Goal: Check status: Check status

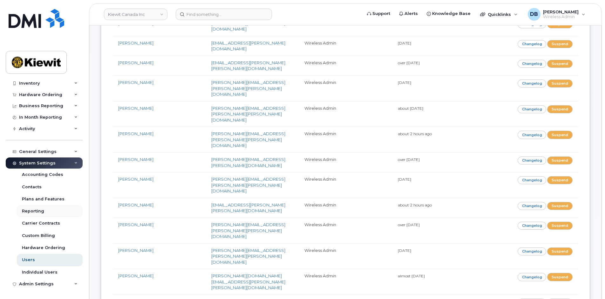
scroll to position [730, 0]
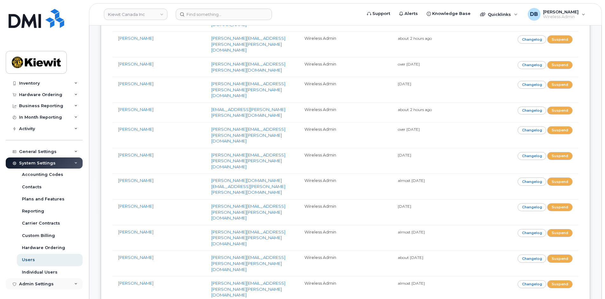
click at [57, 281] on div "Admin Settings" at bounding box center [44, 283] width 77 height 11
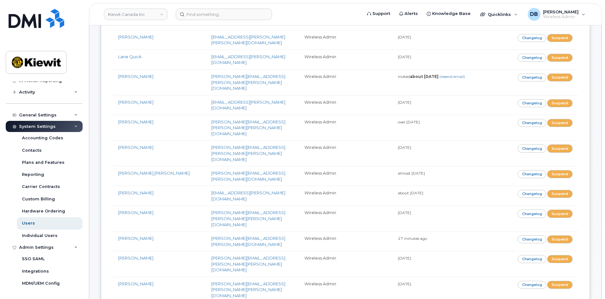
scroll to position [508, 0]
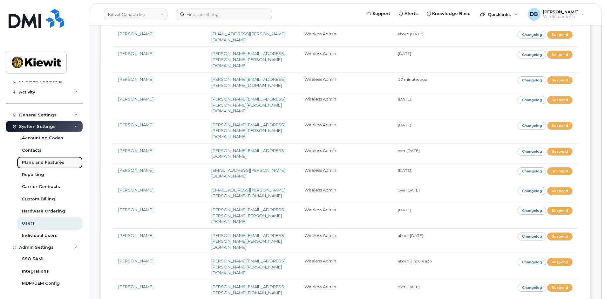
click at [44, 162] on div "Plans and Features" at bounding box center [43, 162] width 43 height 6
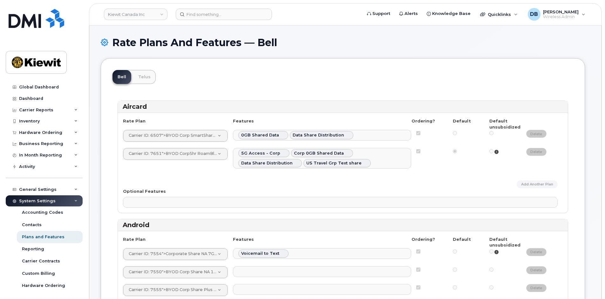
select select
select select "204"
select select
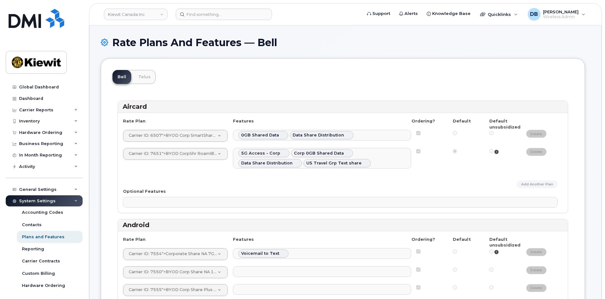
select select
select select "204"
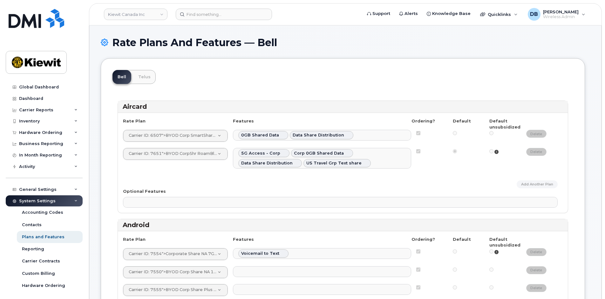
select select "204"
select select
select select "204"
select select
select select "204"
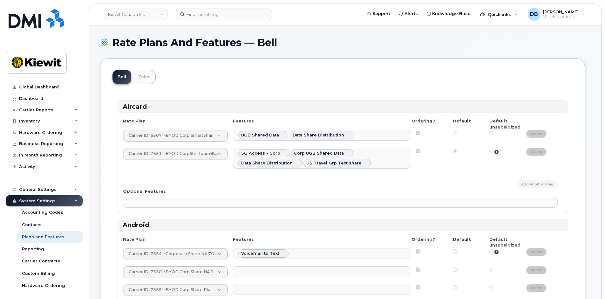
select select "204"
select select
select select "204"
select select
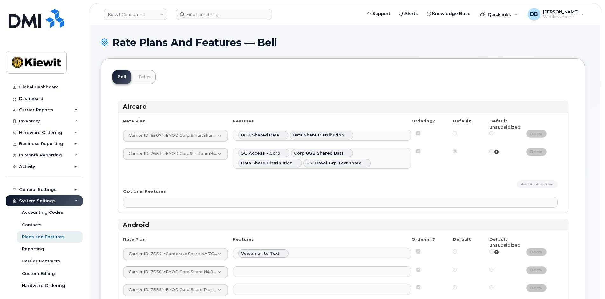
select select
select select "204"
select select
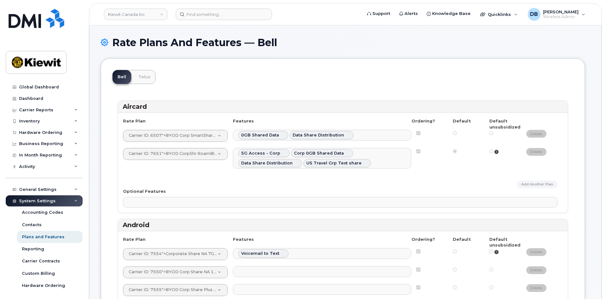
select select
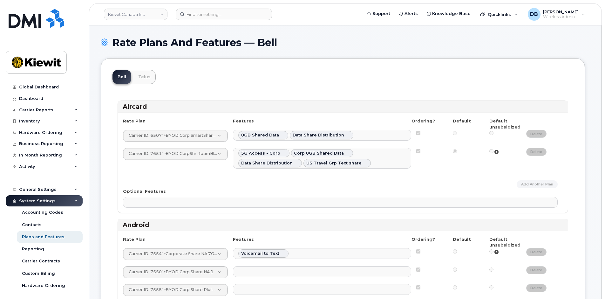
select select "171"
select select "204"
select select "171"
select select
select select "171"
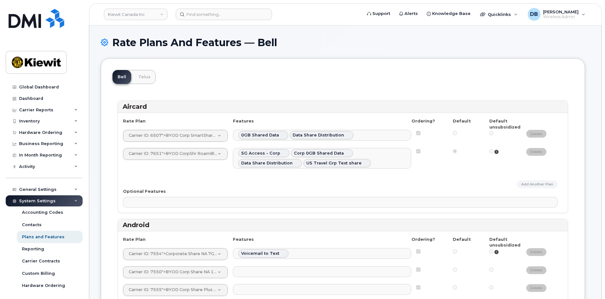
select select
select select "171"
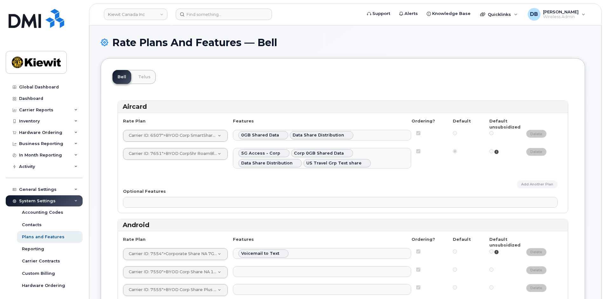
select select "171"
select select
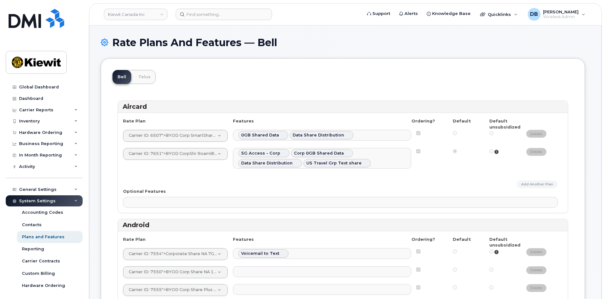
select select
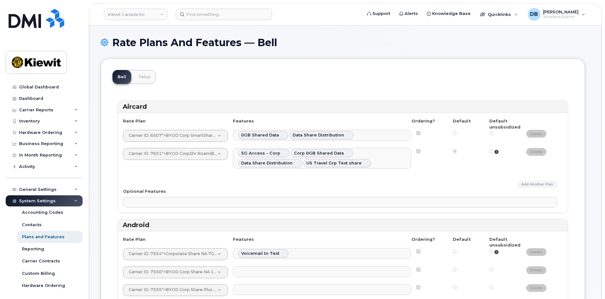
select select
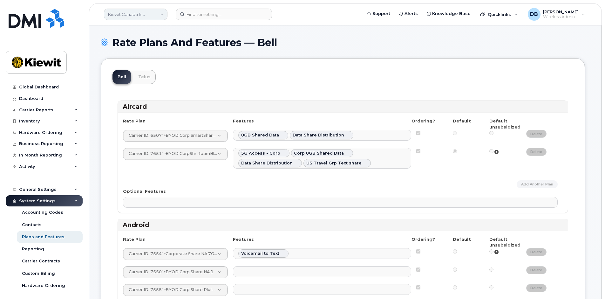
click at [151, 14] on link "Kiewit Canada Inc" at bounding box center [136, 14] width 64 height 11
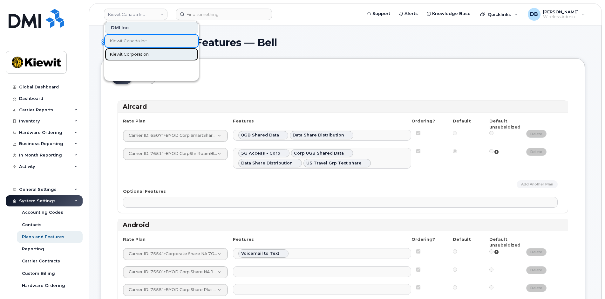
click at [126, 56] on span "Kiewit Corporation" at bounding box center [129, 54] width 39 height 6
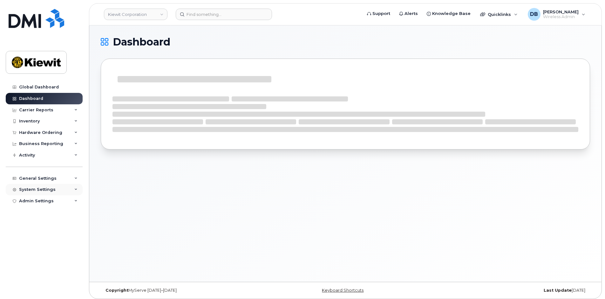
click at [49, 191] on div "System Settings" at bounding box center [37, 189] width 37 height 5
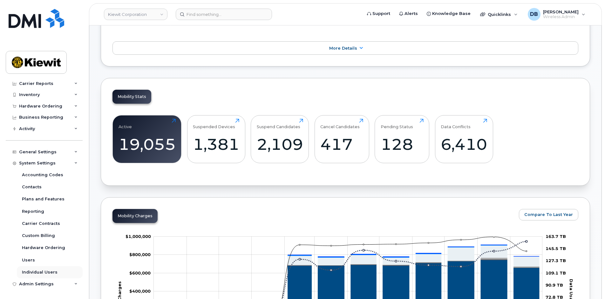
scroll to position [222, 0]
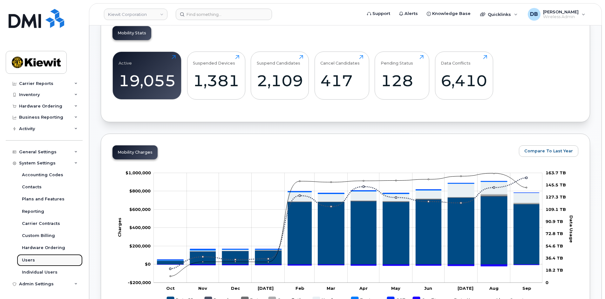
click at [30, 259] on div "Users" at bounding box center [28, 260] width 13 height 6
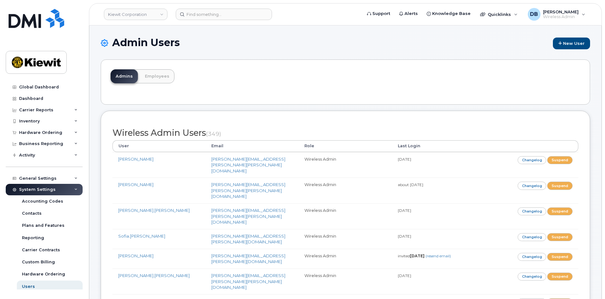
click at [30, 123] on div "Inventory" at bounding box center [29, 120] width 21 height 5
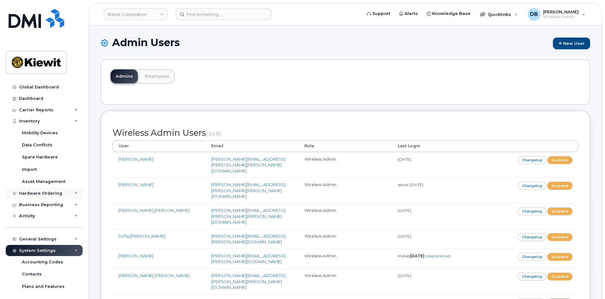
click at [36, 193] on div "Hardware Ordering" at bounding box center [40, 193] width 43 height 5
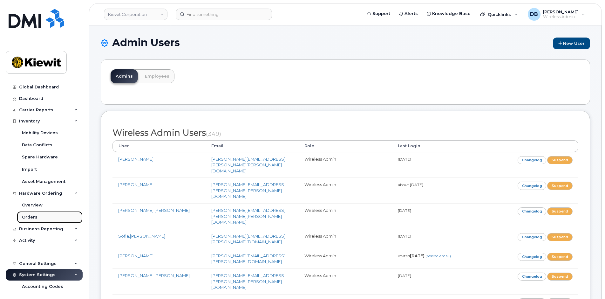
click at [34, 216] on div "Orders" at bounding box center [30, 217] width 16 height 6
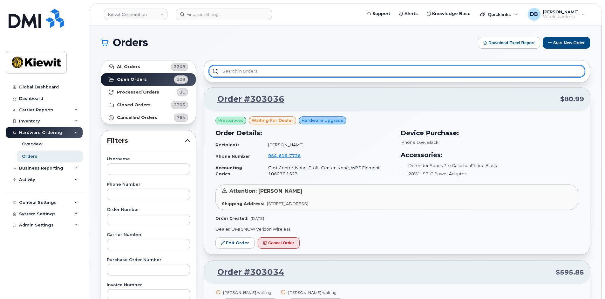
click at [257, 72] on input "text" at bounding box center [396, 70] width 375 height 11
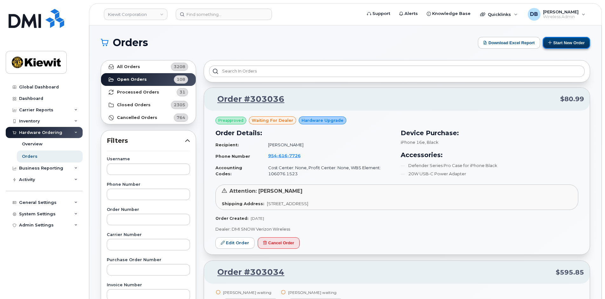
click at [559, 41] on button "Start New Order" at bounding box center [565, 43] width 47 height 12
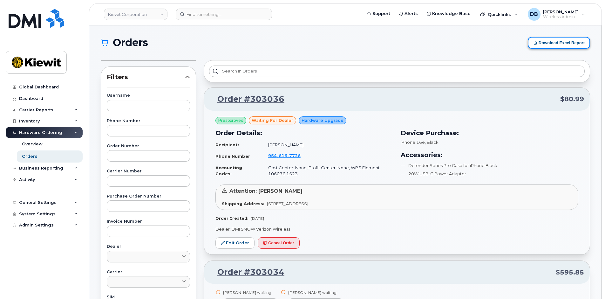
click at [566, 43] on button "Download Excel Report" at bounding box center [559, 43] width 62 height 12
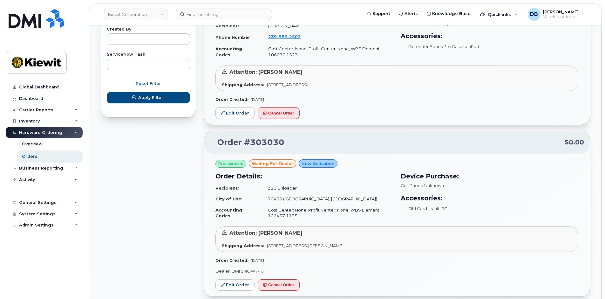
scroll to position [191, 0]
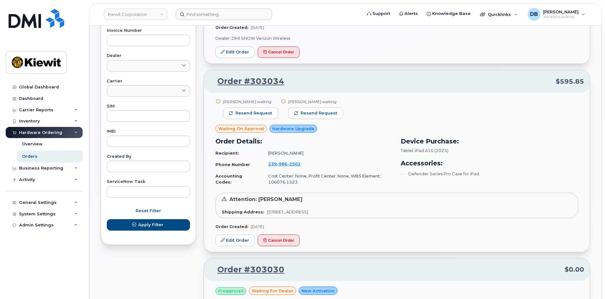
click at [312, 14] on form at bounding box center [267, 14] width 182 height 11
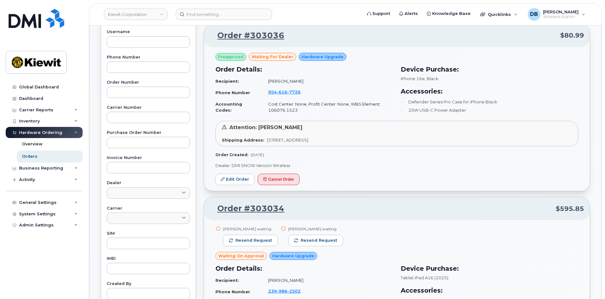
scroll to position [0, 0]
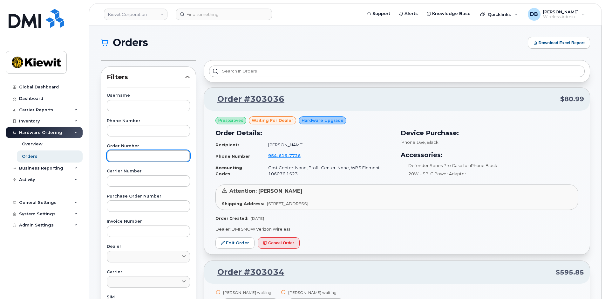
click at [126, 152] on input "text" at bounding box center [148, 155] width 83 height 11
paste input "302430"
type input "302430"
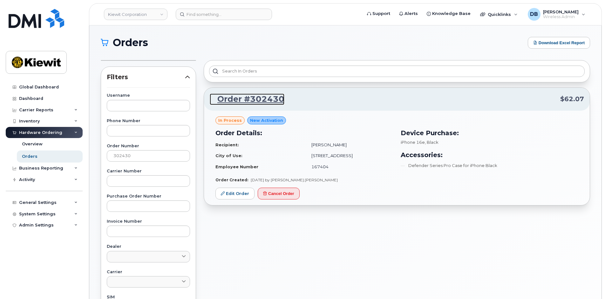
click at [238, 102] on link "Order #302430" at bounding box center [247, 98] width 75 height 11
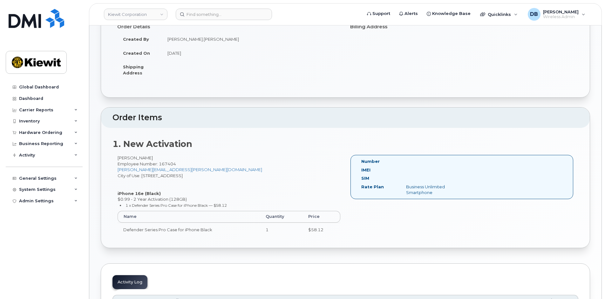
scroll to position [31, 0]
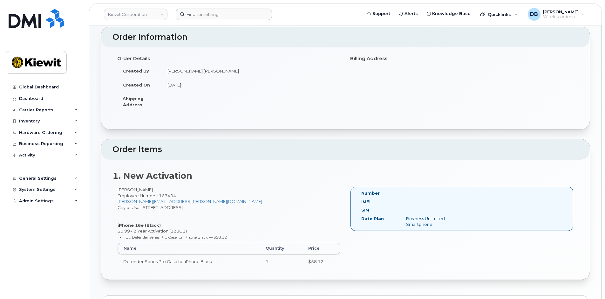
click at [320, 17] on form at bounding box center [267, 14] width 182 height 11
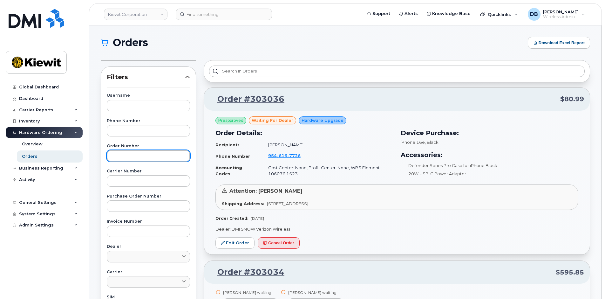
click at [124, 157] on input "text" at bounding box center [148, 155] width 83 height 11
paste input "302452"
type input "302452"
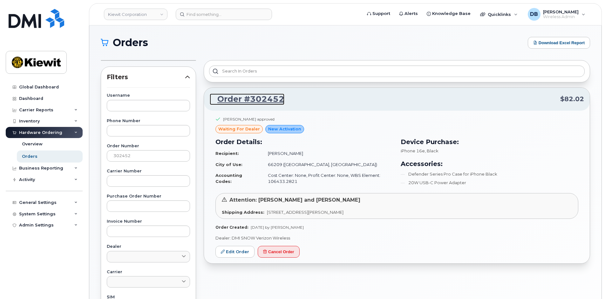
click at [249, 98] on link "Order #302452" at bounding box center [247, 98] width 75 height 11
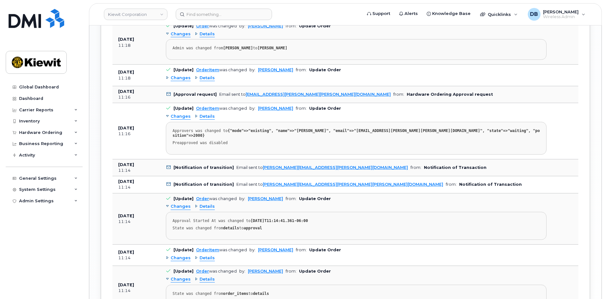
scroll to position [815, 0]
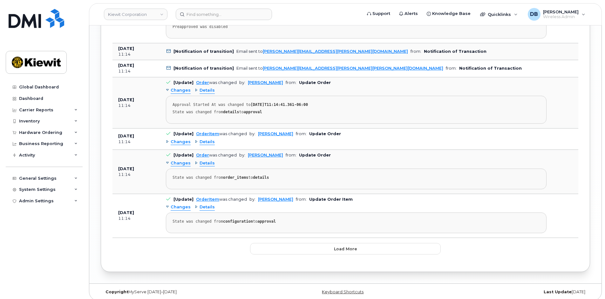
click at [175, 204] on span "Changes" at bounding box center [181, 207] width 20 height 6
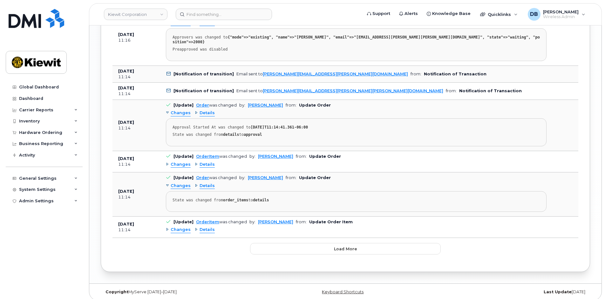
click at [180, 226] on span "Changes" at bounding box center [181, 229] width 20 height 6
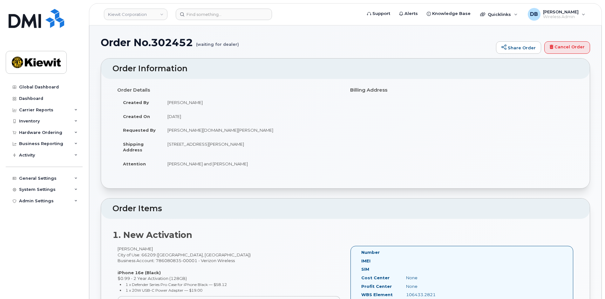
scroll to position [32, 0]
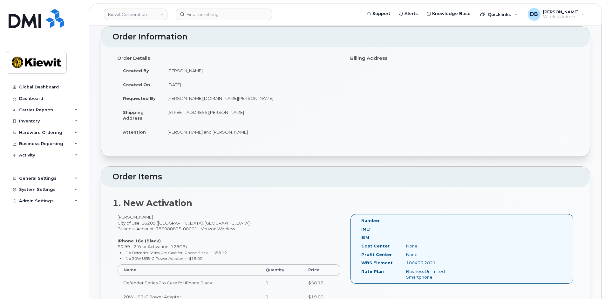
drag, startPoint x: 246, startPoint y: 134, endPoint x: 161, endPoint y: 132, distance: 85.4
click at [161, 132] on tr "Attention George Norton and Justin Gibson" at bounding box center [228, 132] width 223 height 14
click at [269, 178] on h2 "Order Items" at bounding box center [345, 176] width 466 height 9
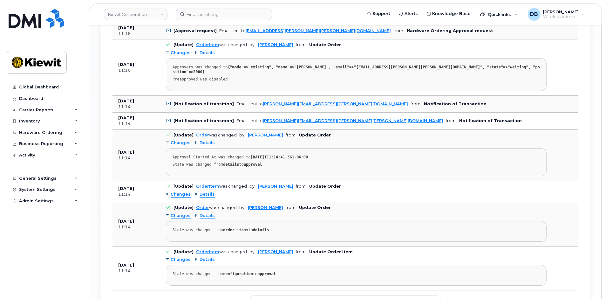
scroll to position [815, 0]
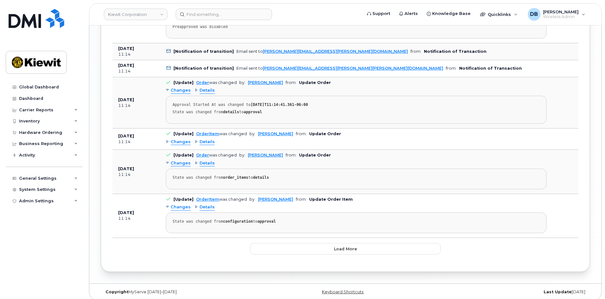
click at [200, 204] on span "Details" at bounding box center [206, 207] width 15 height 6
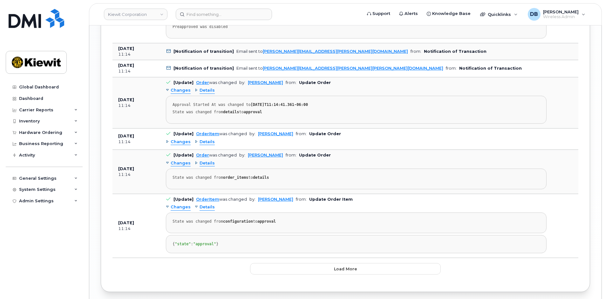
click at [202, 160] on span "Details" at bounding box center [206, 163] width 15 height 6
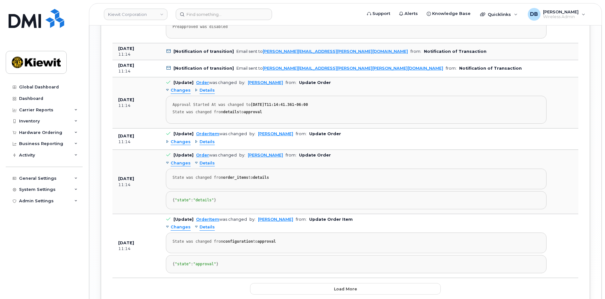
click at [205, 139] on span "Details" at bounding box center [206, 142] width 15 height 6
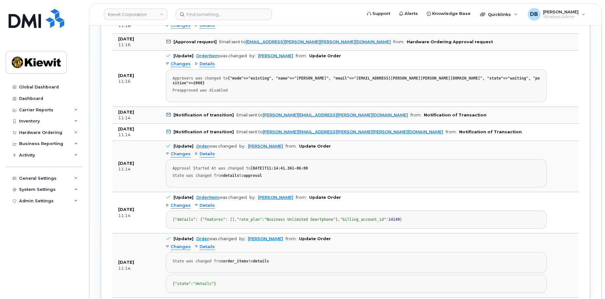
scroll to position [719, 0]
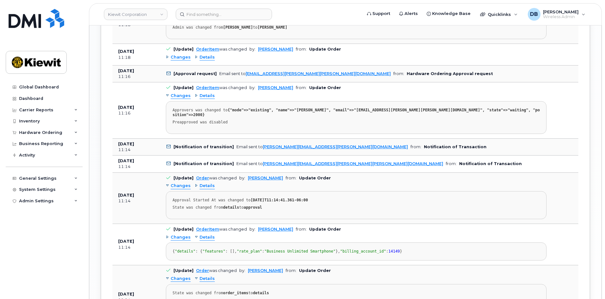
click at [208, 183] on span "Details" at bounding box center [206, 186] width 15 height 6
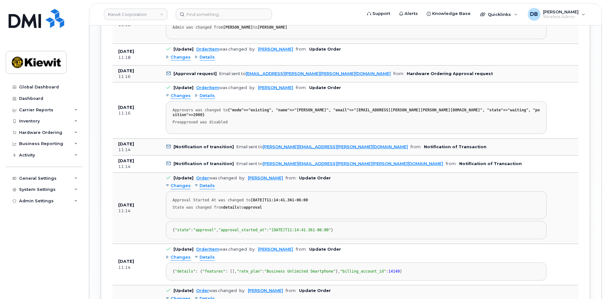
click at [201, 97] on span "Details" at bounding box center [206, 96] width 15 height 6
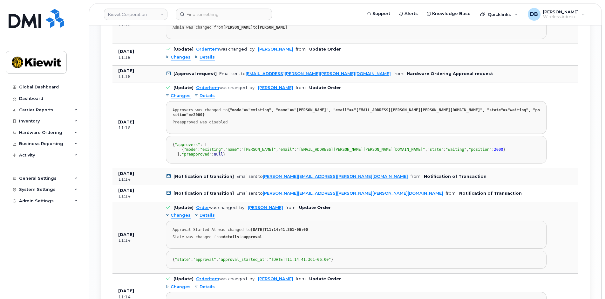
click at [205, 57] on span "Details" at bounding box center [206, 57] width 15 height 6
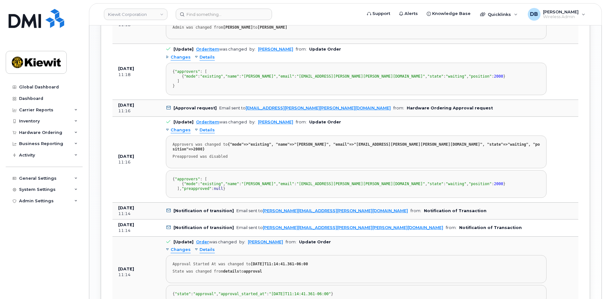
scroll to position [592, 0]
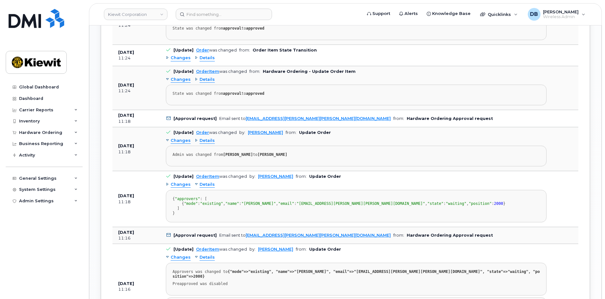
click at [206, 142] on span "Details" at bounding box center [206, 141] width 15 height 6
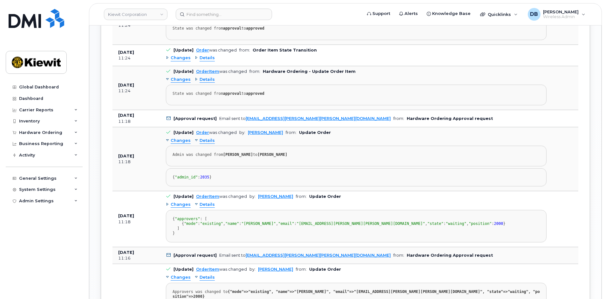
scroll to position [465, 0]
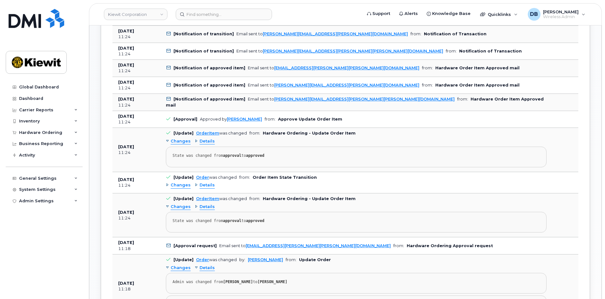
click at [206, 185] on span "Details" at bounding box center [206, 185] width 15 height 6
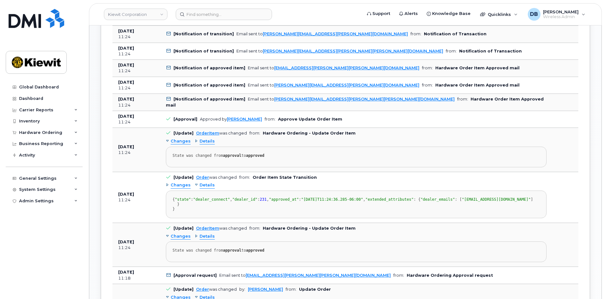
scroll to position [561, 0]
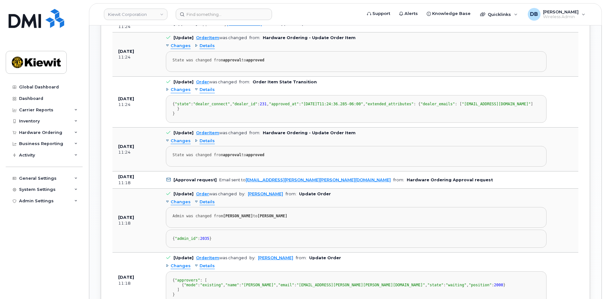
click at [204, 144] on span "Details" at bounding box center [206, 141] width 15 height 6
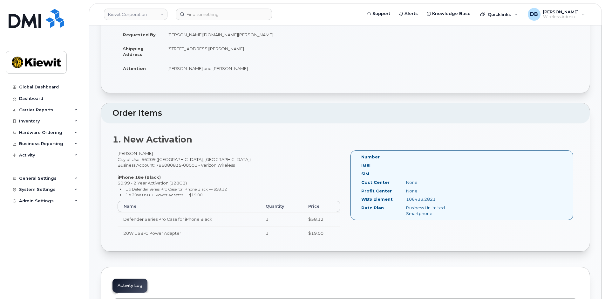
scroll to position [0, 0]
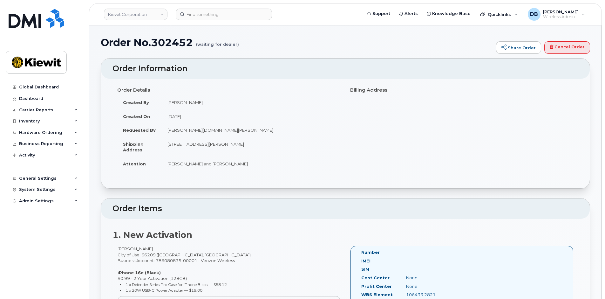
click at [171, 41] on h1 "Order No.302452 (waiting for dealer)" at bounding box center [297, 42] width 392 height 11
copy h1 "302452"
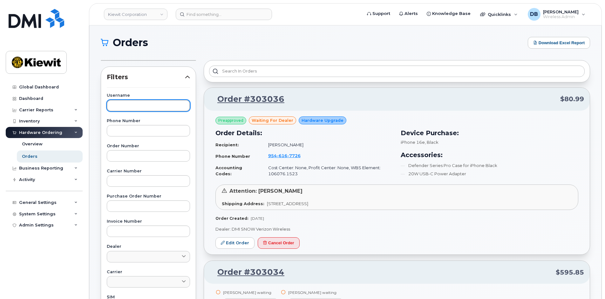
click at [139, 106] on input "text" at bounding box center [148, 105] width 83 height 11
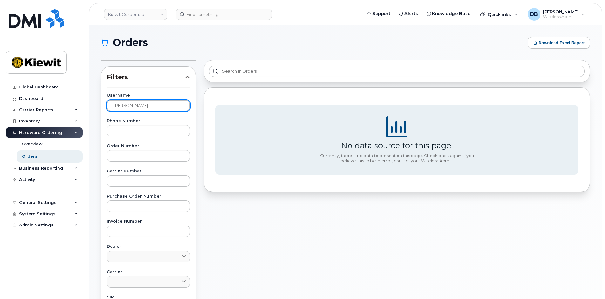
click at [128, 104] on input "[PERSON_NAME]" at bounding box center [148, 105] width 83 height 11
type input "[PERSON_NAME].[PERSON_NAME]"
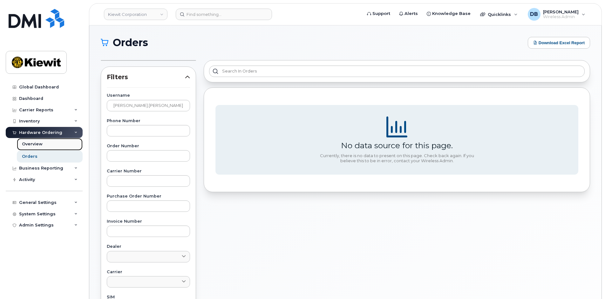
click at [33, 144] on div "Overview" at bounding box center [32, 144] width 21 height 6
click at [32, 155] on div "Orders" at bounding box center [30, 156] width 16 height 6
click at [30, 119] on div "Inventory" at bounding box center [29, 120] width 21 height 5
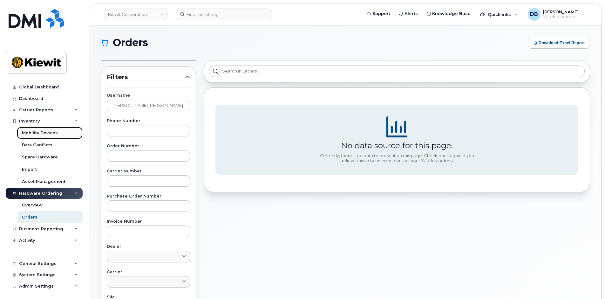
click at [32, 129] on link "Mobility Devices" at bounding box center [50, 133] width 66 height 12
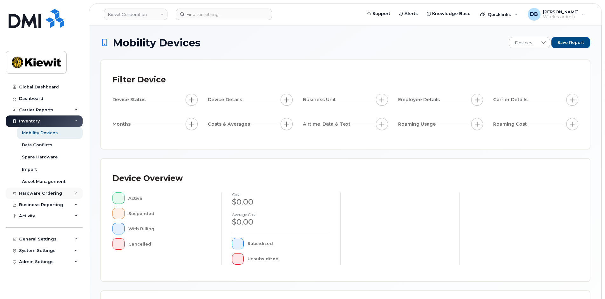
click at [29, 190] on div "Hardware Ordering" at bounding box center [44, 192] width 77 height 11
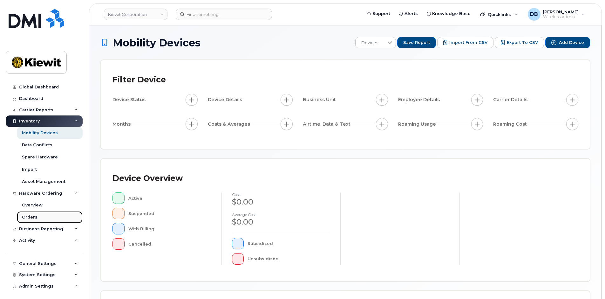
click at [28, 217] on div "Orders" at bounding box center [30, 217] width 16 height 6
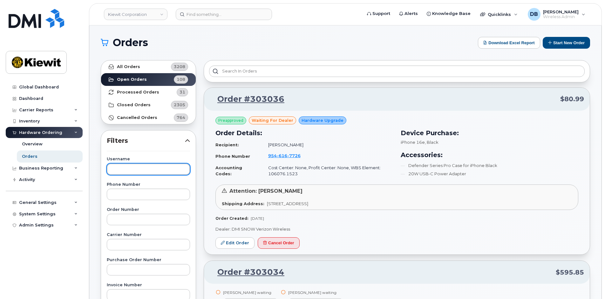
click at [125, 169] on input "text" at bounding box center [148, 168] width 83 height 11
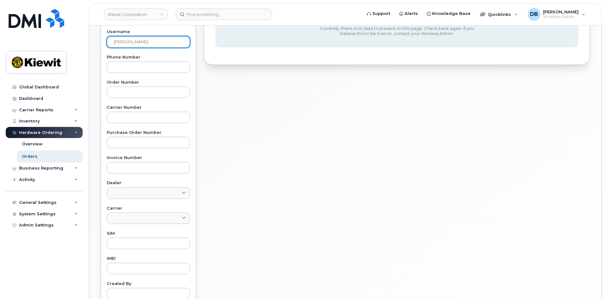
scroll to position [191, 0]
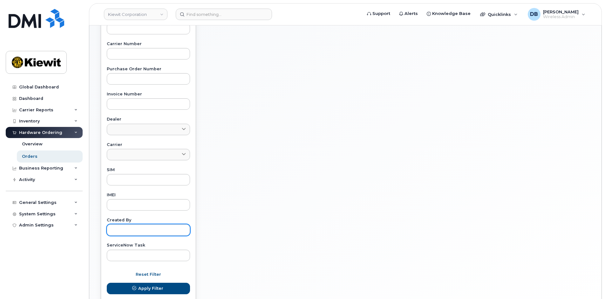
type input "corey wagg"
click at [128, 234] on input "text" at bounding box center [148, 229] width 83 height 11
type input "corey wagg"
click at [107, 282] on button "Apply Filter" at bounding box center [148, 287] width 83 height 11
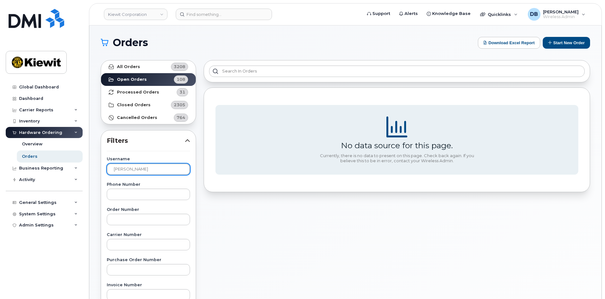
drag, startPoint x: 147, startPoint y: 170, endPoint x: 38, endPoint y: 155, distance: 109.9
click at [89, 156] on div "Kiewit Corporation Support Alerts Knowledge Base Quicklinks Suspend / Cancel De…" at bounding box center [345, 267] width 512 height 485
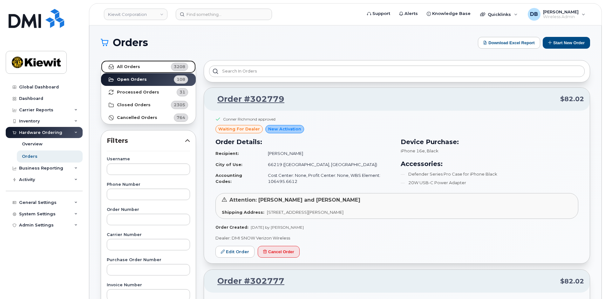
click at [133, 64] on link "All Orders 3208" at bounding box center [148, 66] width 95 height 13
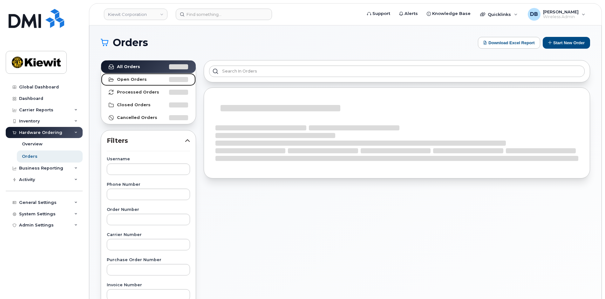
click at [131, 76] on link "Open Orders" at bounding box center [148, 79] width 95 height 13
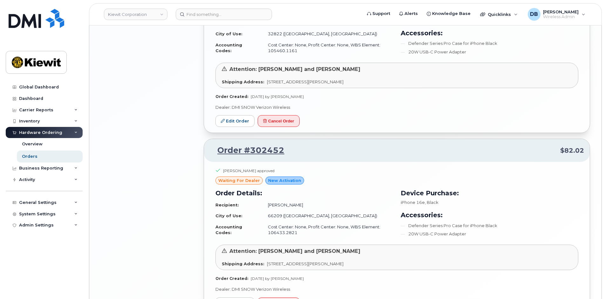
scroll to position [911, 0]
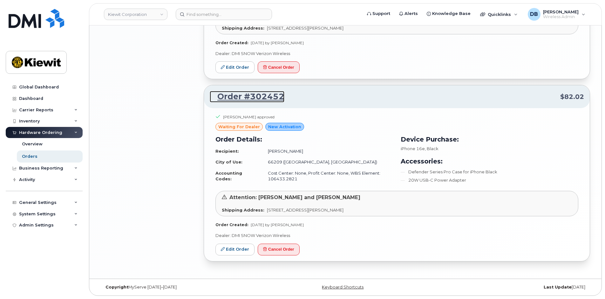
click at [245, 98] on link "Order #302452" at bounding box center [247, 96] width 75 height 11
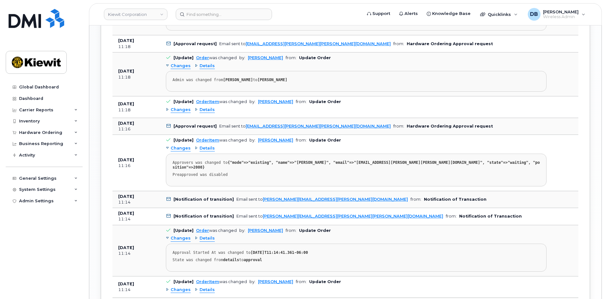
scroll to position [815, 0]
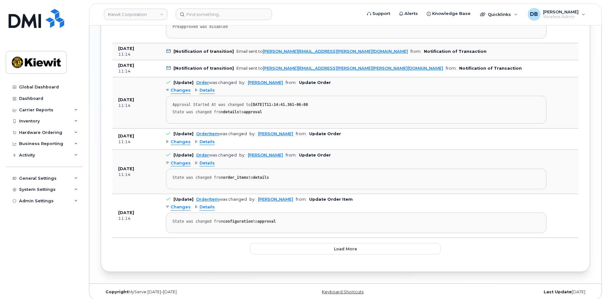
click at [179, 204] on span "Changes" at bounding box center [181, 207] width 20 height 6
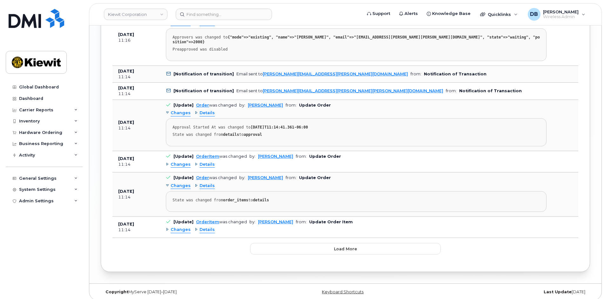
click at [200, 226] on span "Details" at bounding box center [206, 229] width 15 height 6
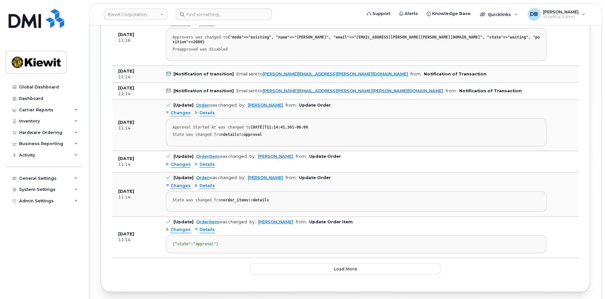
scroll to position [815, 0]
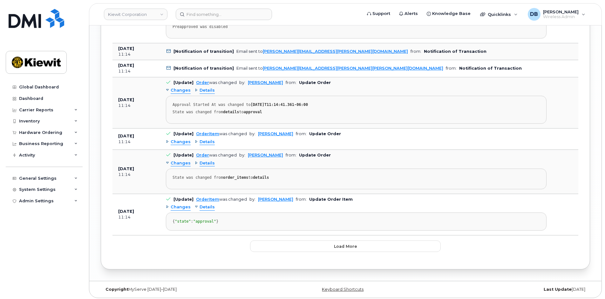
click at [205, 160] on span "Details" at bounding box center [206, 163] width 15 height 6
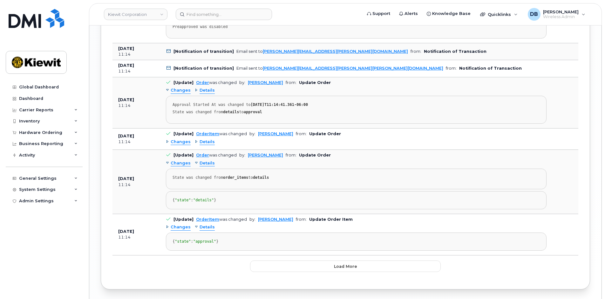
click at [202, 139] on span "Details" at bounding box center [206, 142] width 15 height 6
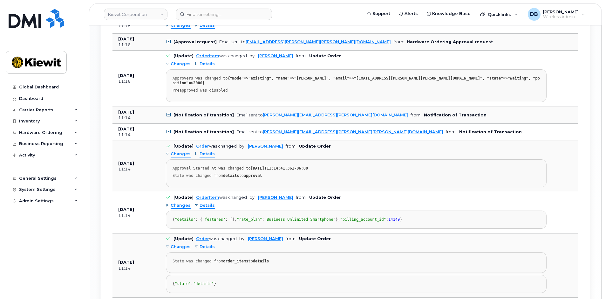
scroll to position [719, 0]
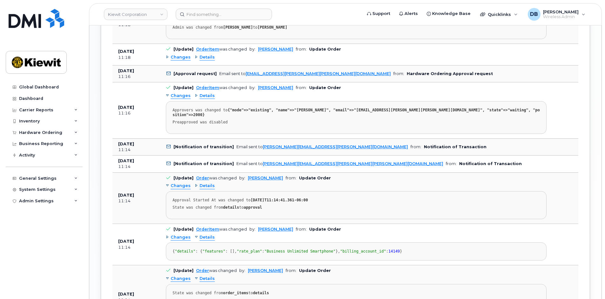
click at [207, 183] on span "Details" at bounding box center [206, 186] width 15 height 6
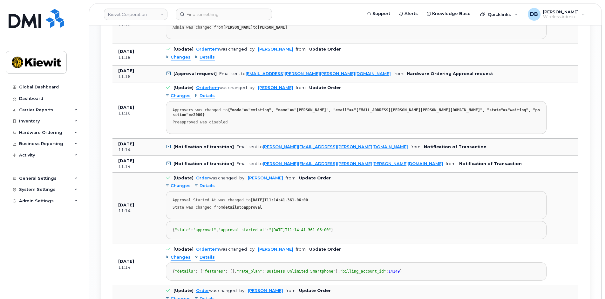
scroll to position [656, 0]
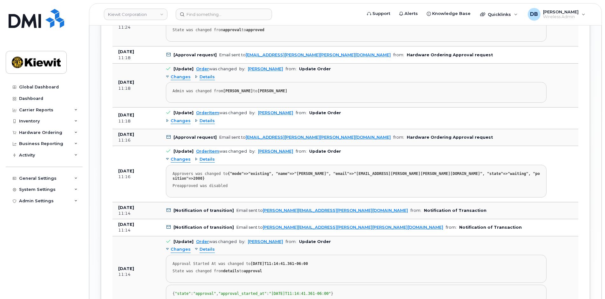
click at [205, 161] on span "Details" at bounding box center [206, 159] width 15 height 6
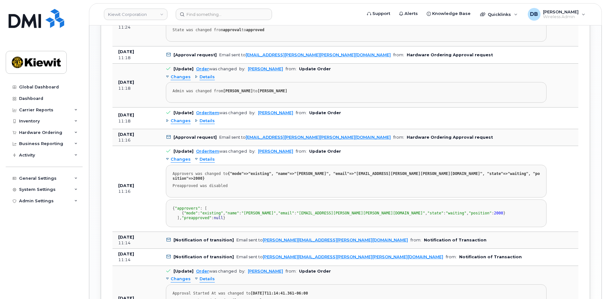
scroll to position [624, 0]
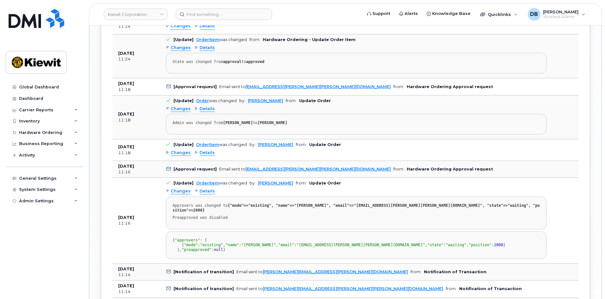
click at [207, 153] on span "Details" at bounding box center [206, 153] width 15 height 6
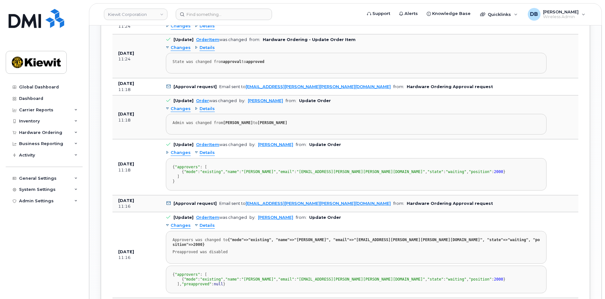
scroll to position [561, 0]
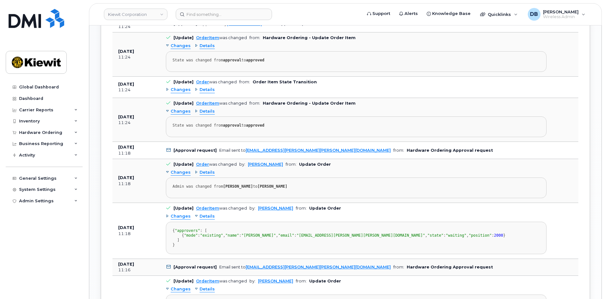
click at [205, 171] on span "Details" at bounding box center [206, 172] width 15 height 6
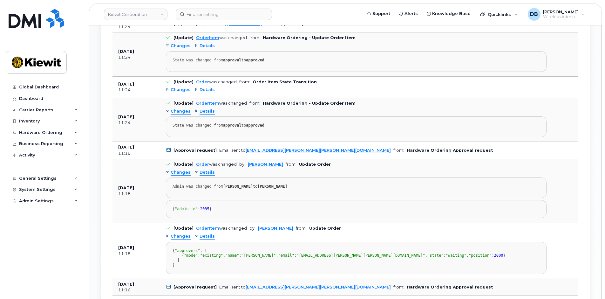
click at [207, 111] on span "Details" at bounding box center [206, 111] width 15 height 6
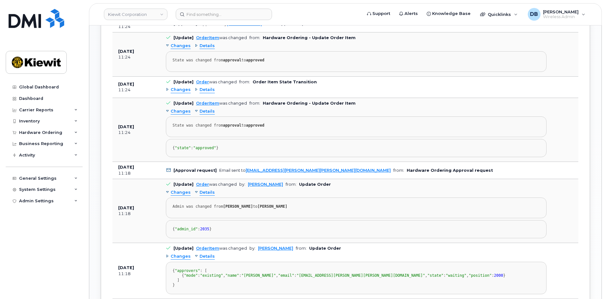
scroll to position [465, 0]
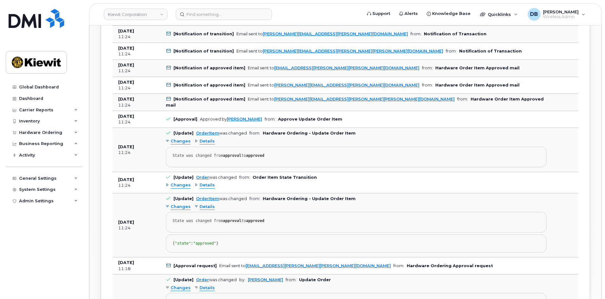
click at [206, 187] on span "Details" at bounding box center [206, 185] width 15 height 6
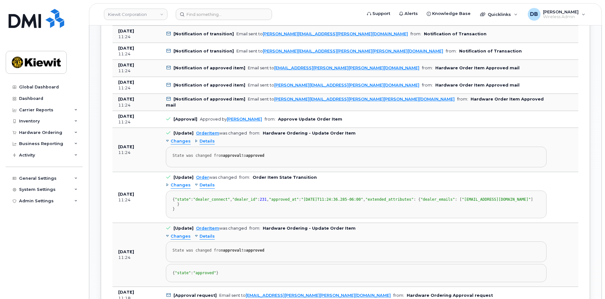
click at [203, 141] on span "Details" at bounding box center [206, 141] width 15 height 6
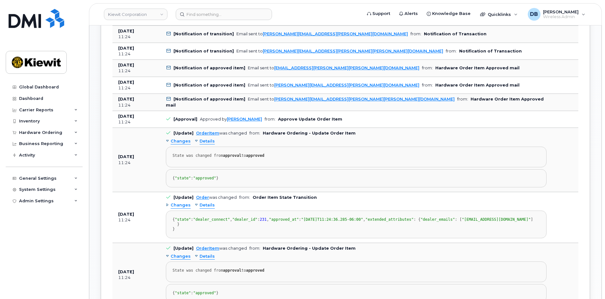
scroll to position [338, 0]
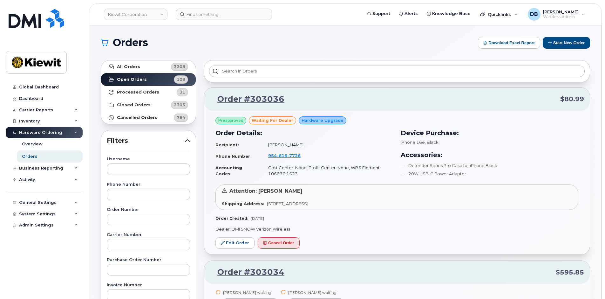
click at [186, 41] on h1 "Orders" at bounding box center [288, 42] width 374 height 10
click at [130, 78] on strong "Open Orders" at bounding box center [132, 79] width 30 height 5
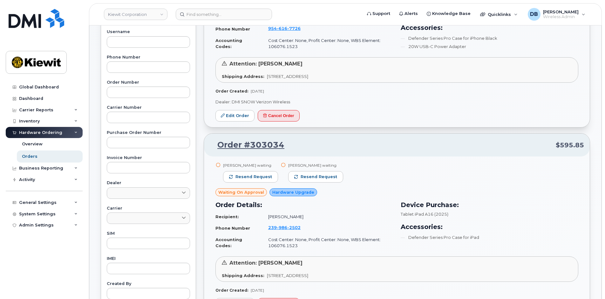
scroll to position [191, 0]
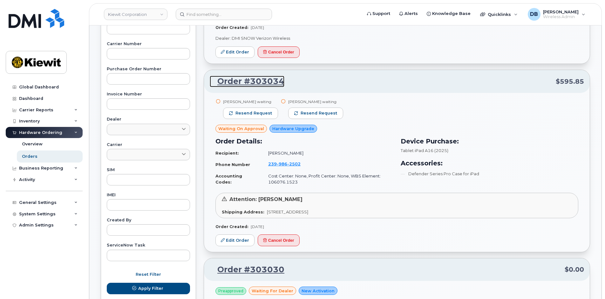
click at [244, 83] on link "Order #303034" at bounding box center [247, 81] width 75 height 11
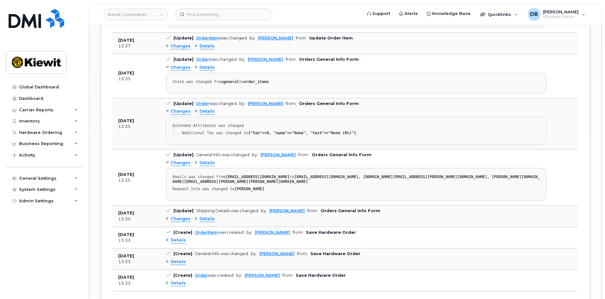
scroll to position [645, 0]
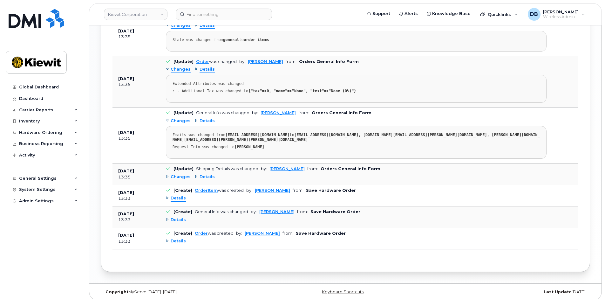
click at [166, 238] on div "Details" at bounding box center [176, 241] width 20 height 6
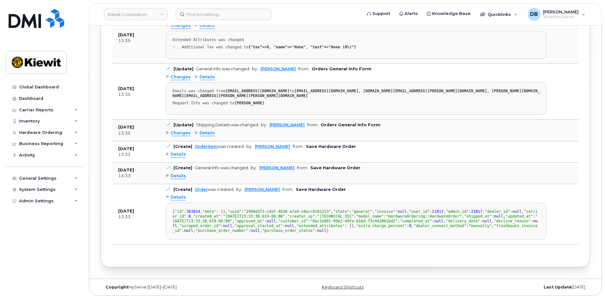
scroll to position [672, 0]
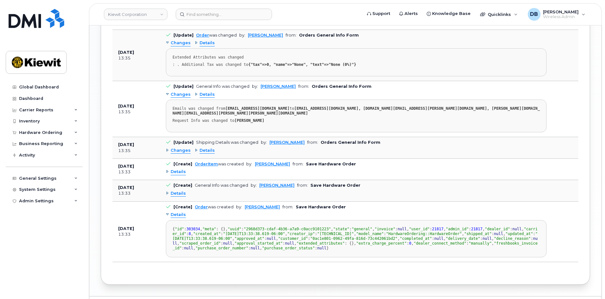
click at [168, 190] on div "Details" at bounding box center [176, 193] width 20 height 6
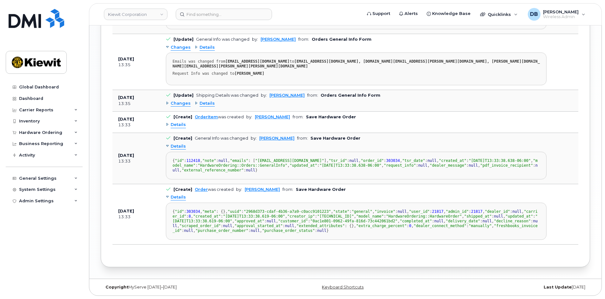
scroll to position [703, 0]
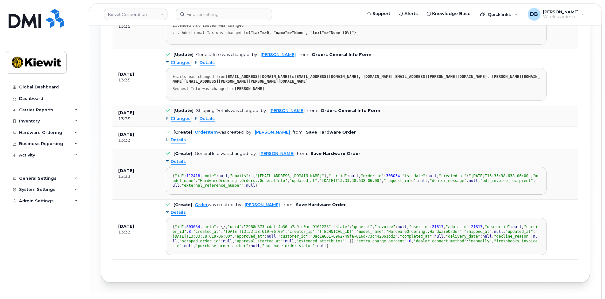
click at [167, 137] on div "Details" at bounding box center [176, 140] width 20 height 6
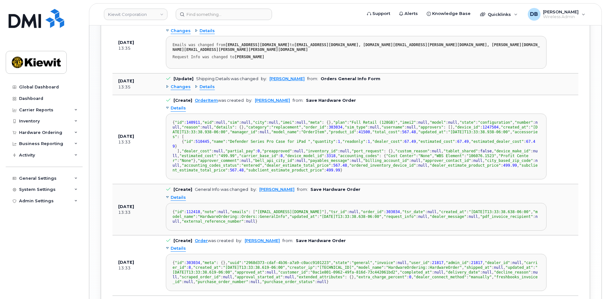
scroll to position [576, 0]
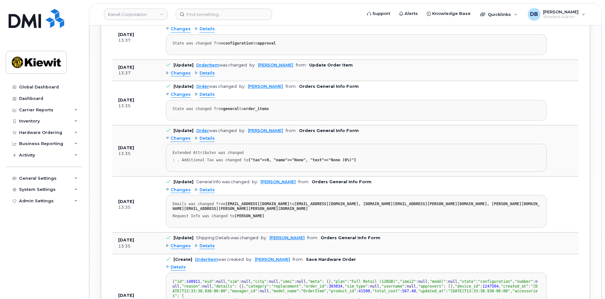
click at [167, 243] on div "Changes" at bounding box center [178, 246] width 25 height 6
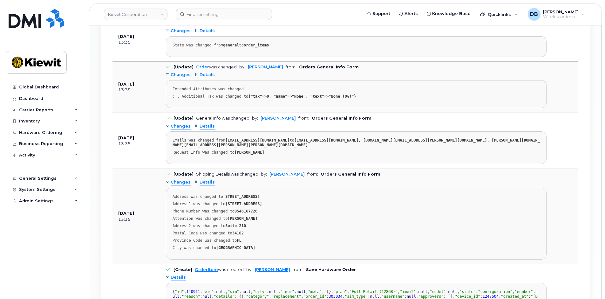
scroll to position [545, 0]
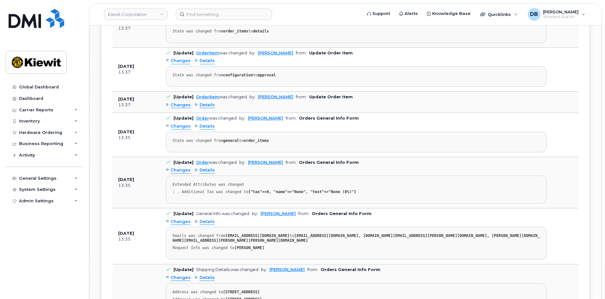
click at [168, 171] on div "Changes" at bounding box center [178, 170] width 25 height 6
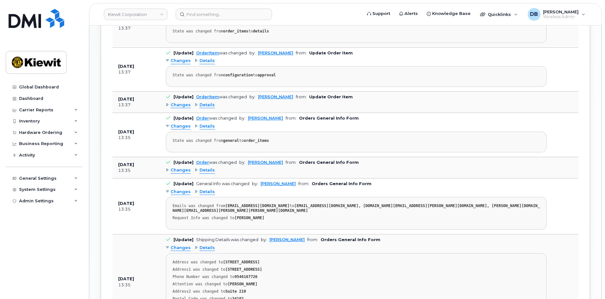
click at [167, 171] on div "Changes" at bounding box center [178, 170] width 25 height 6
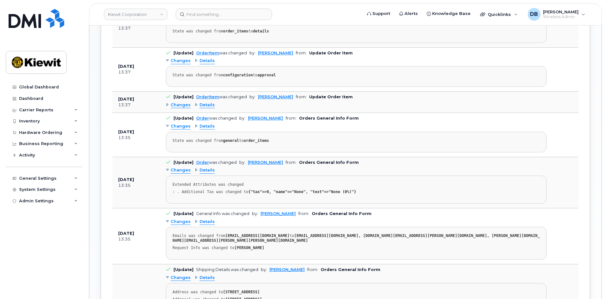
click at [168, 104] on div "Changes" at bounding box center [178, 105] width 25 height 6
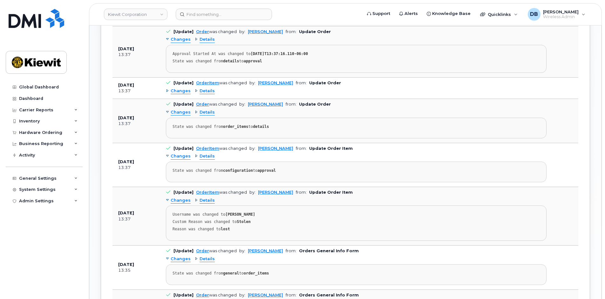
scroll to position [386, 0]
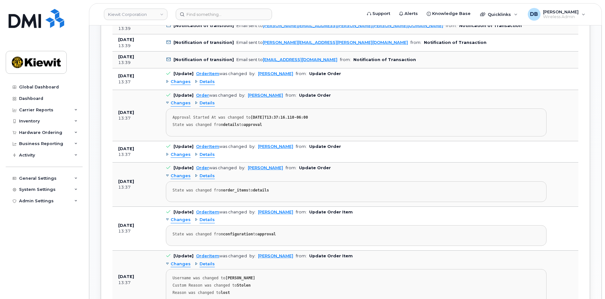
click at [166, 155] on div "Changes" at bounding box center [178, 154] width 25 height 6
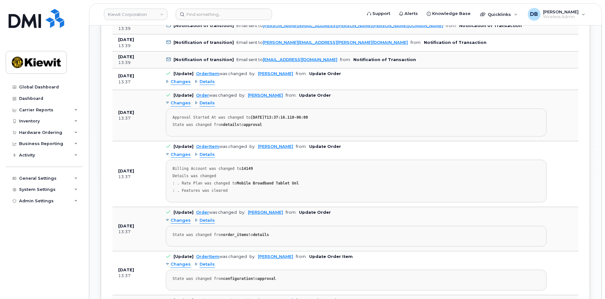
scroll to position [322, 0]
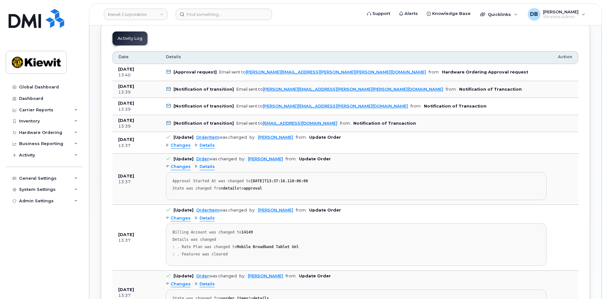
click at [168, 144] on div "Changes" at bounding box center [178, 145] width 25 height 6
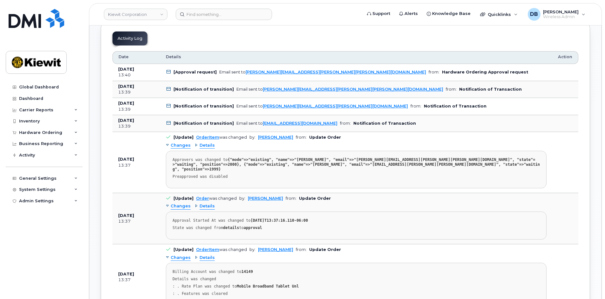
click at [195, 145] on div "Details" at bounding box center [205, 145] width 20 height 6
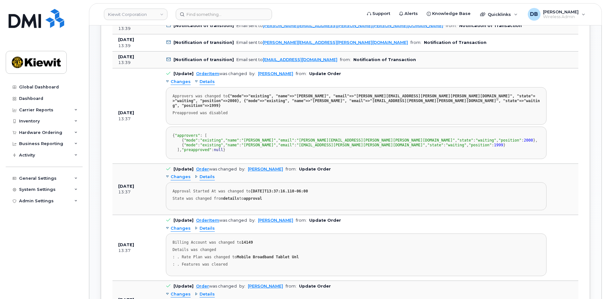
scroll to position [481, 0]
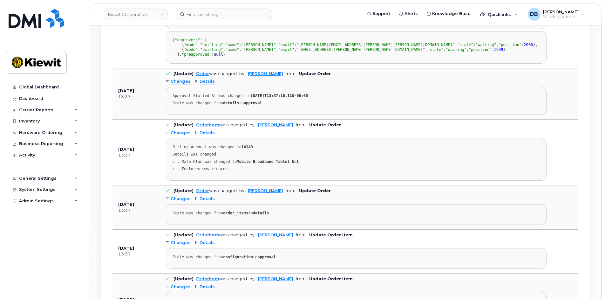
click at [199, 84] on span "Details" at bounding box center [206, 81] width 15 height 6
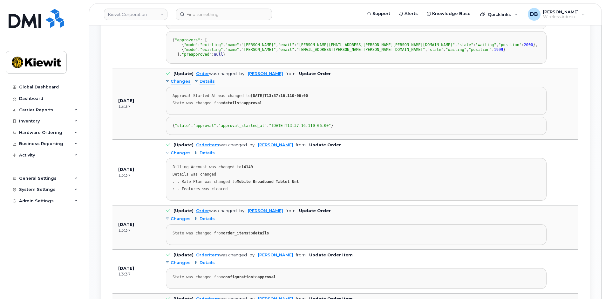
scroll to position [608, 0]
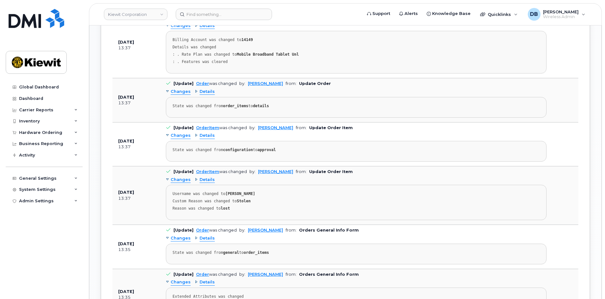
click at [206, 95] on span "Details" at bounding box center [206, 92] width 15 height 6
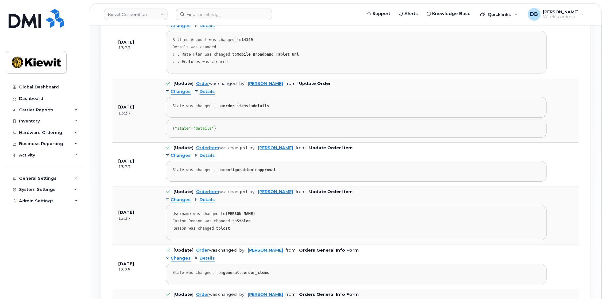
scroll to position [735, 0]
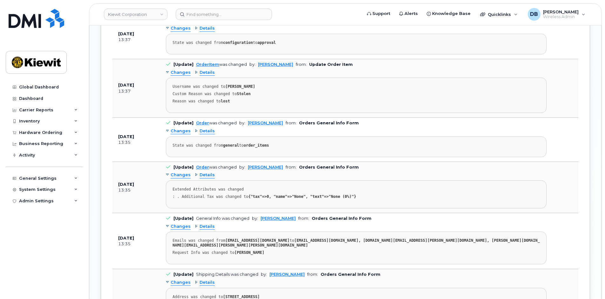
click at [204, 76] on span "Details" at bounding box center [206, 73] width 15 height 6
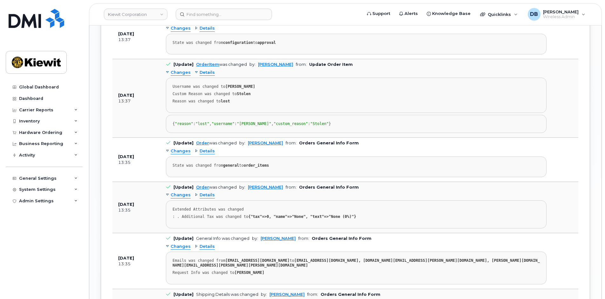
scroll to position [862, 0]
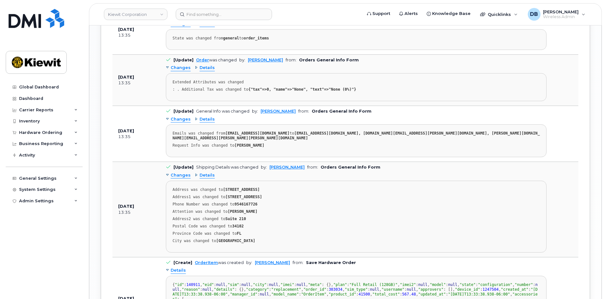
click at [204, 71] on span "Details" at bounding box center [206, 68] width 15 height 6
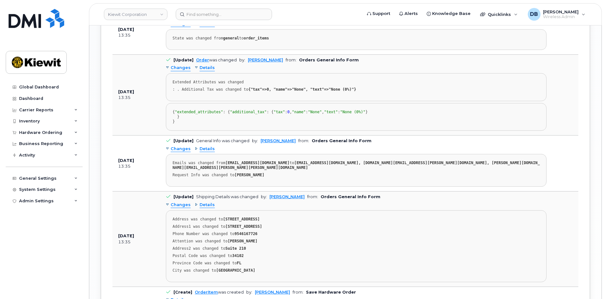
scroll to position [989, 0]
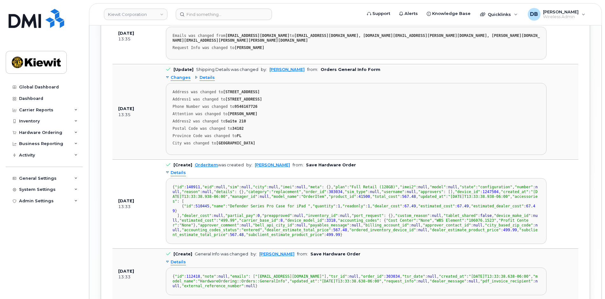
click at [204, 81] on span "Details" at bounding box center [206, 78] width 15 height 6
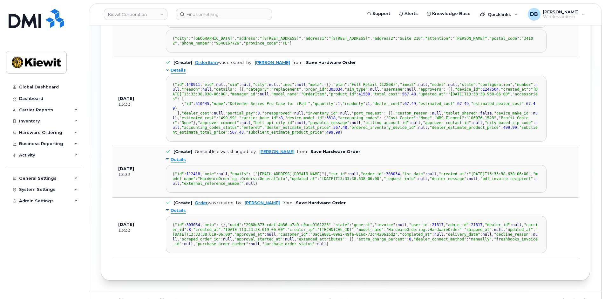
scroll to position [1085, 0]
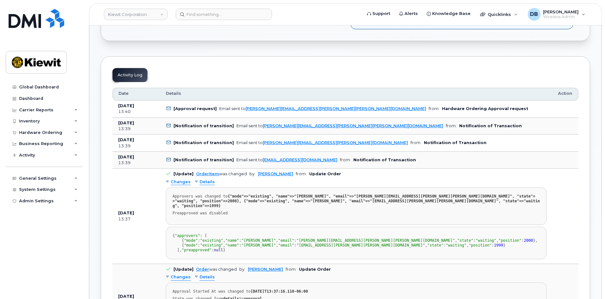
scroll to position [381, 0]
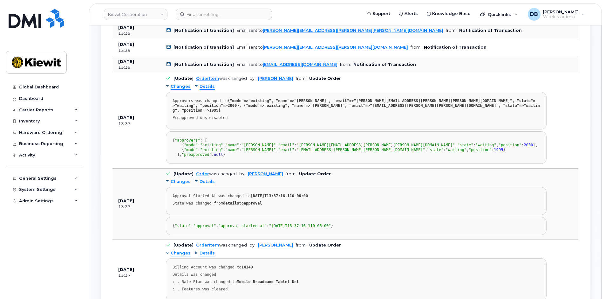
click at [196, 85] on div "Details" at bounding box center [205, 87] width 20 height 6
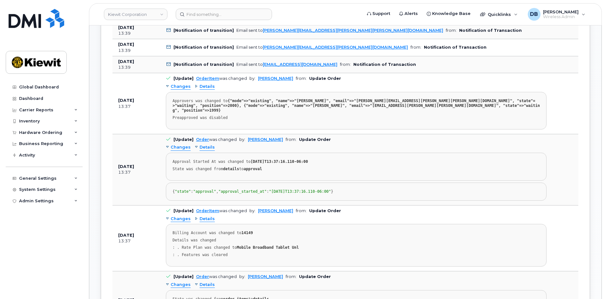
click at [196, 85] on div "Details" at bounding box center [205, 87] width 20 height 6
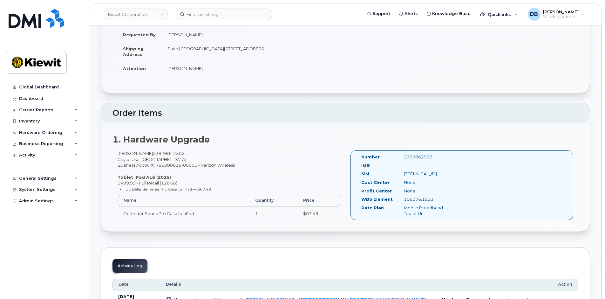
scroll to position [0, 0]
